Goal: Transaction & Acquisition: Purchase product/service

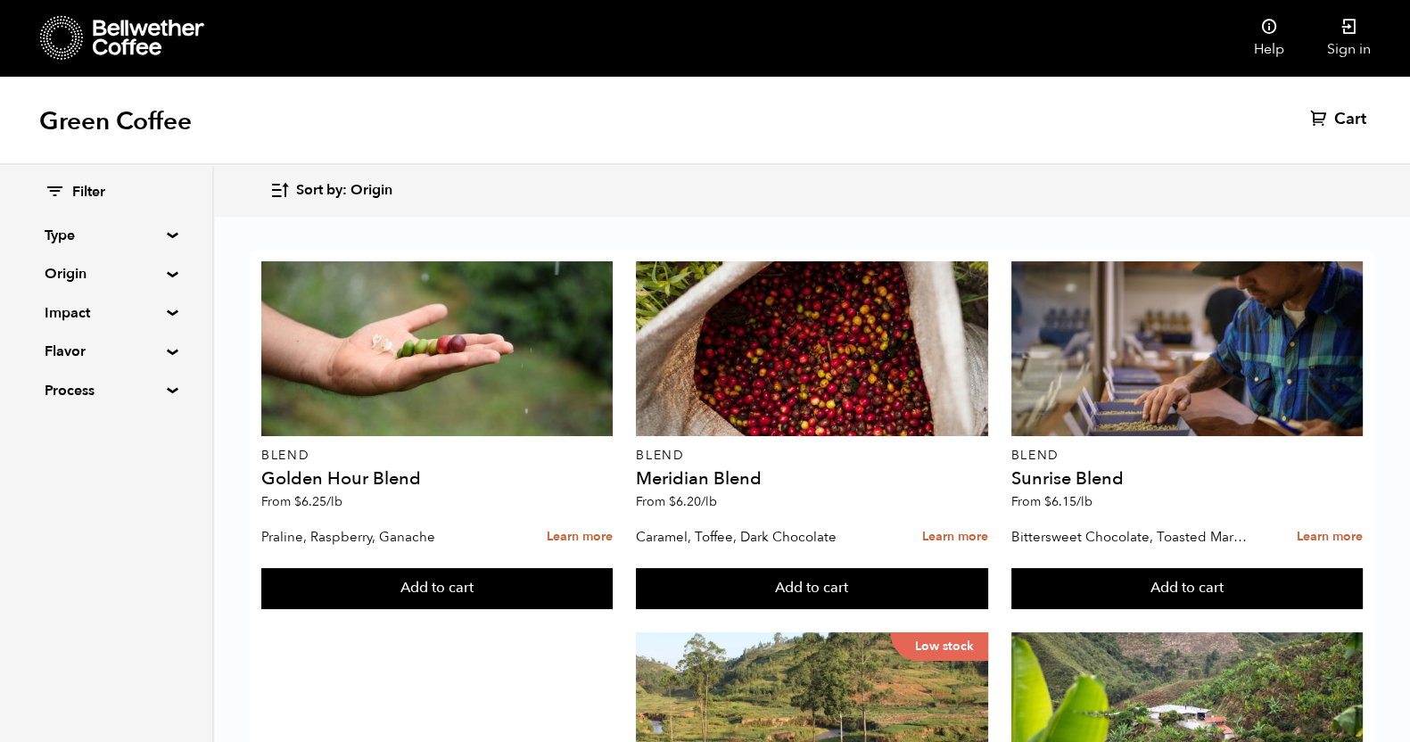
scroll to position [1776, 0]
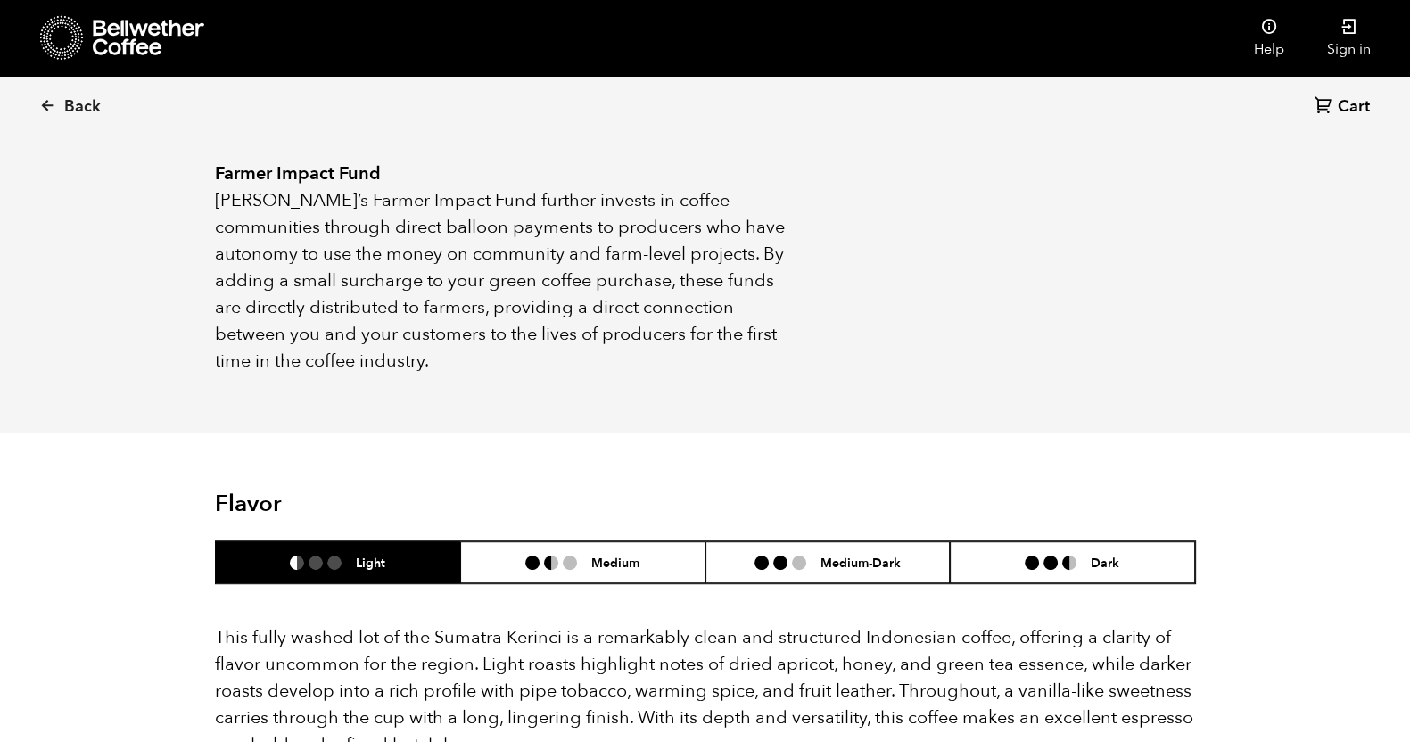
scroll to position [1337, 0]
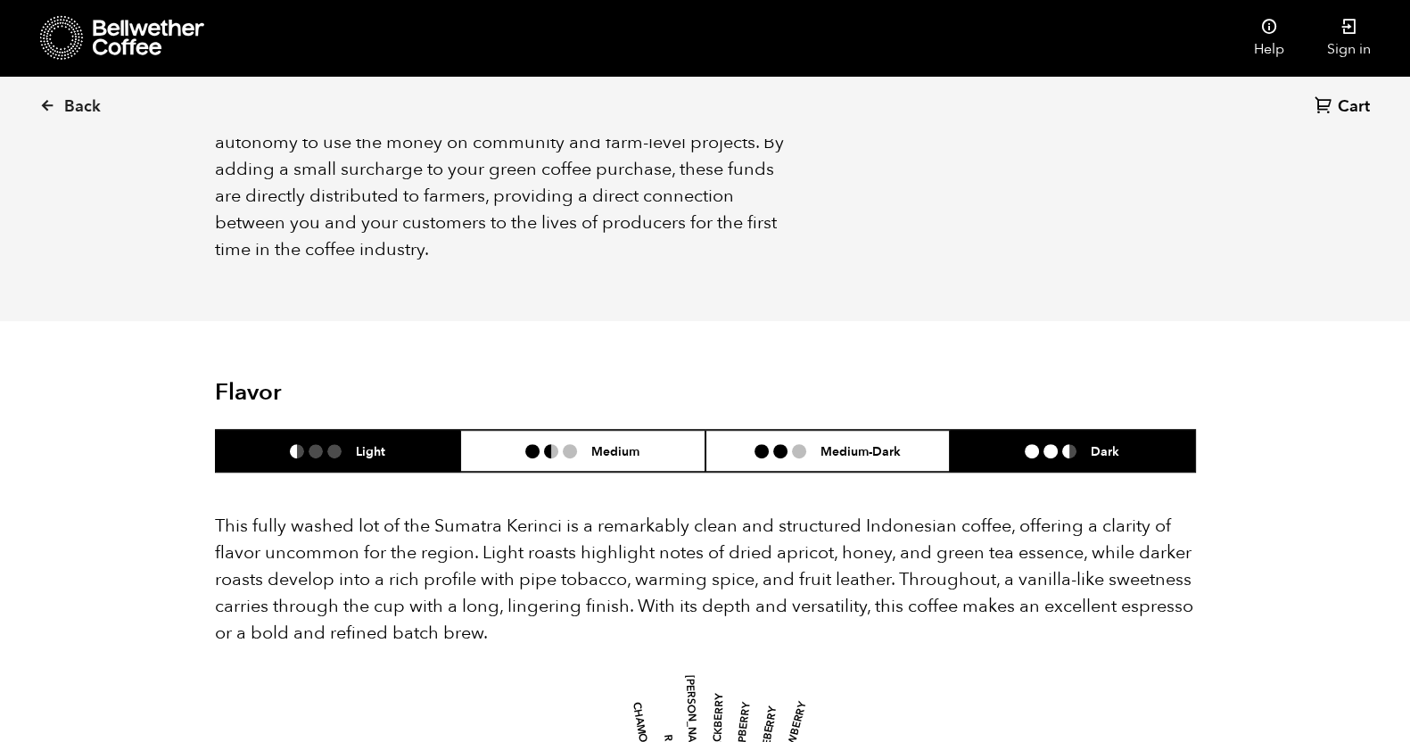
click at [999, 430] on li "Dark" at bounding box center [1072, 451] width 245 height 42
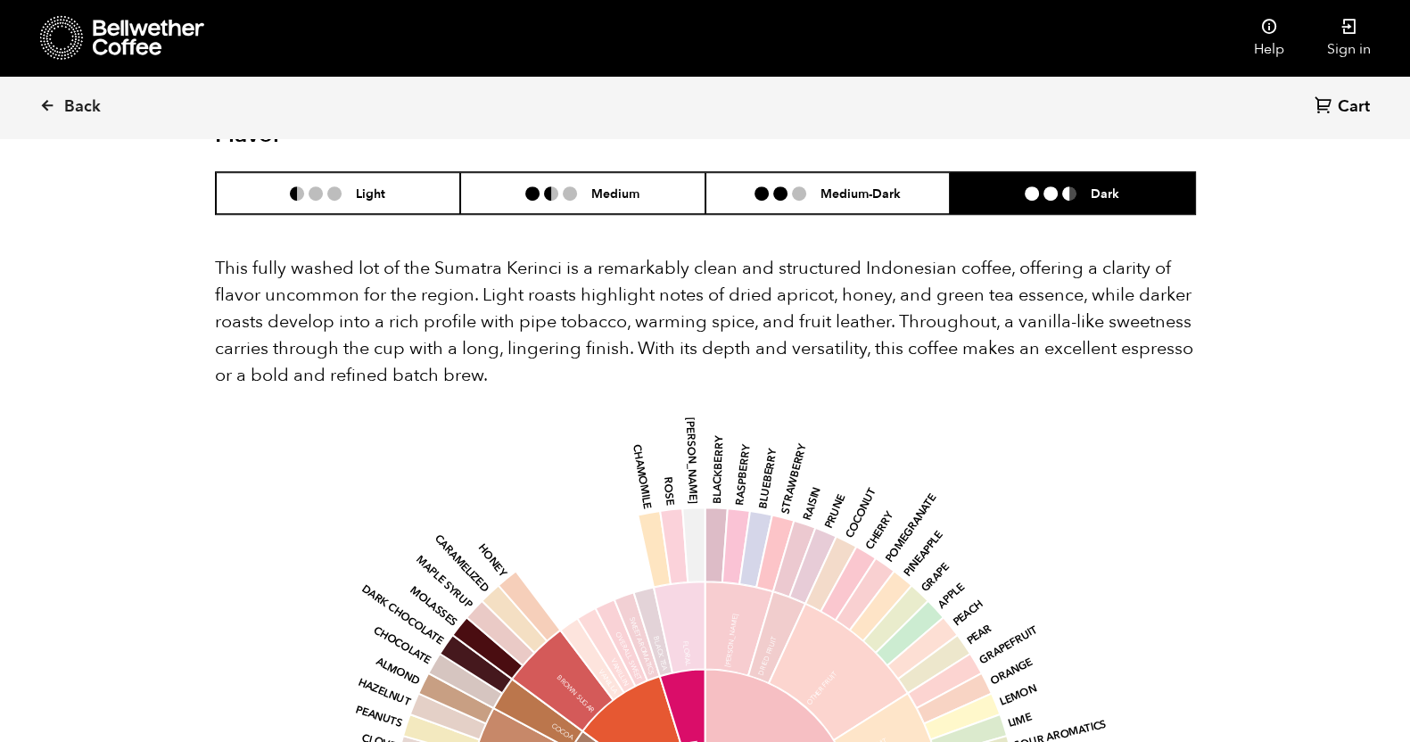
scroll to position [1560, 0]
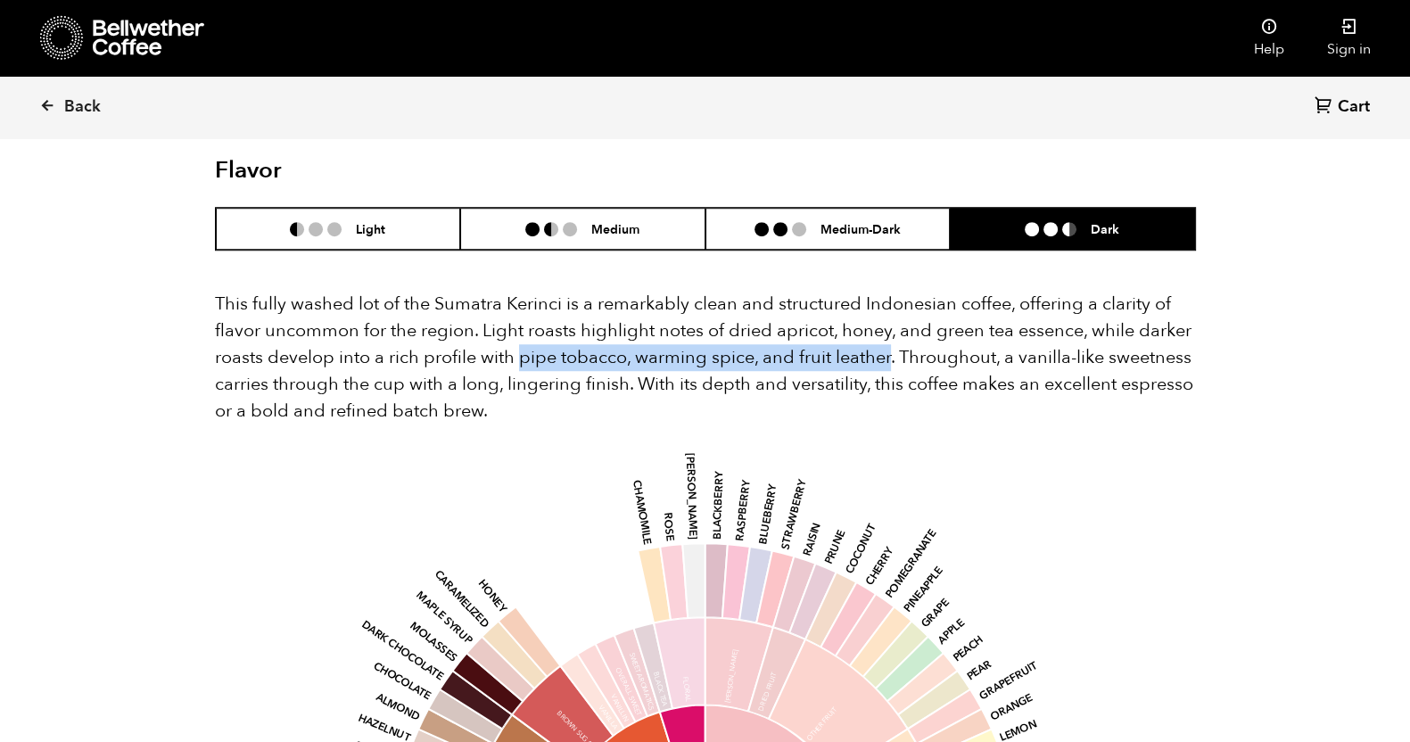
drag, startPoint x: 519, startPoint y: 328, endPoint x: 889, endPoint y: 330, distance: 370.0
click at [889, 330] on p "This fully washed lot of the Sumatra Kerinci is a remarkably clean and structur…" at bounding box center [705, 358] width 981 height 134
copy p "pipe tobacco, warming spice, and fruit leather"
